Goal: Navigation & Orientation: Find specific page/section

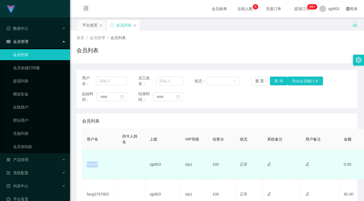
scroll to position [55, 0]
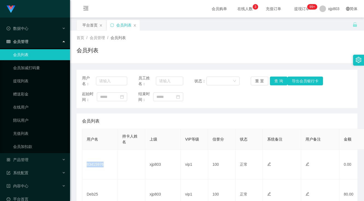
scroll to position [82, 0]
